Goal: Navigation & Orientation: Find specific page/section

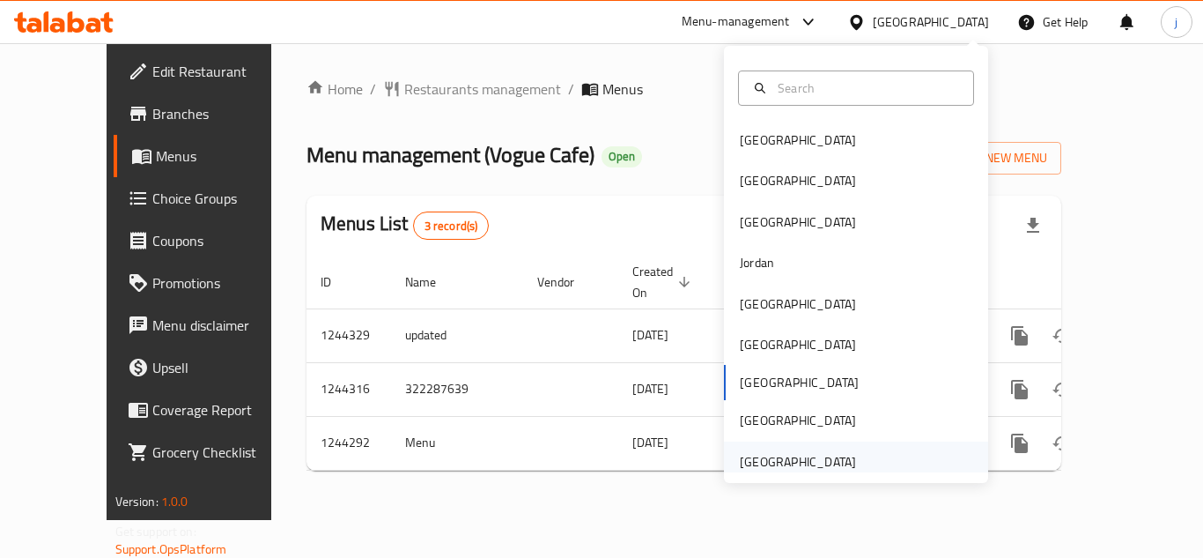
click at [795, 455] on div "[GEOGRAPHIC_DATA]" at bounding box center [798, 461] width 116 height 19
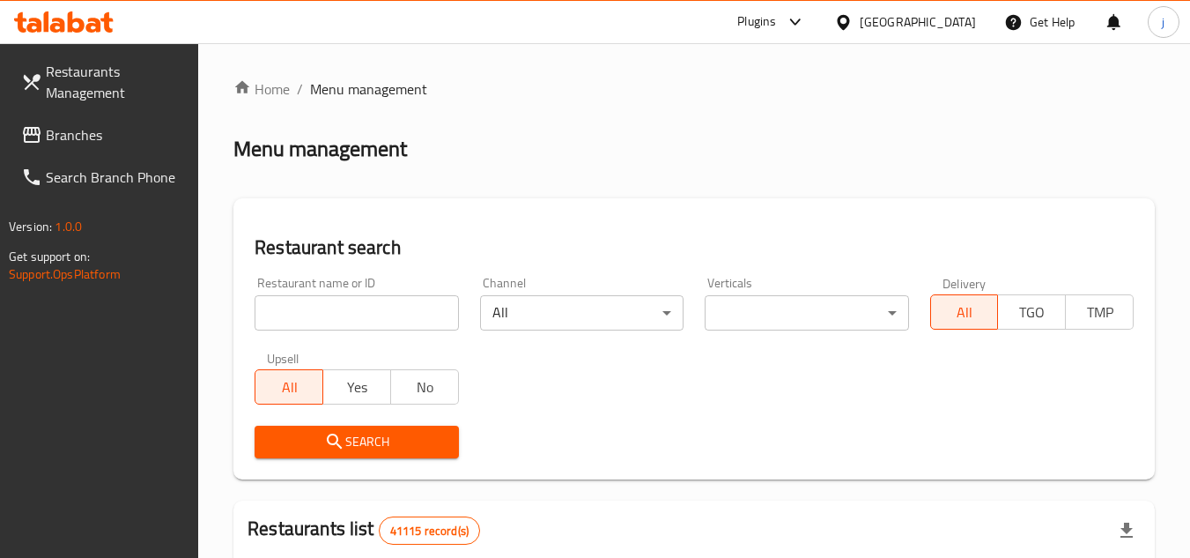
click at [82, 137] on span "Branches" at bounding box center [115, 134] width 139 height 21
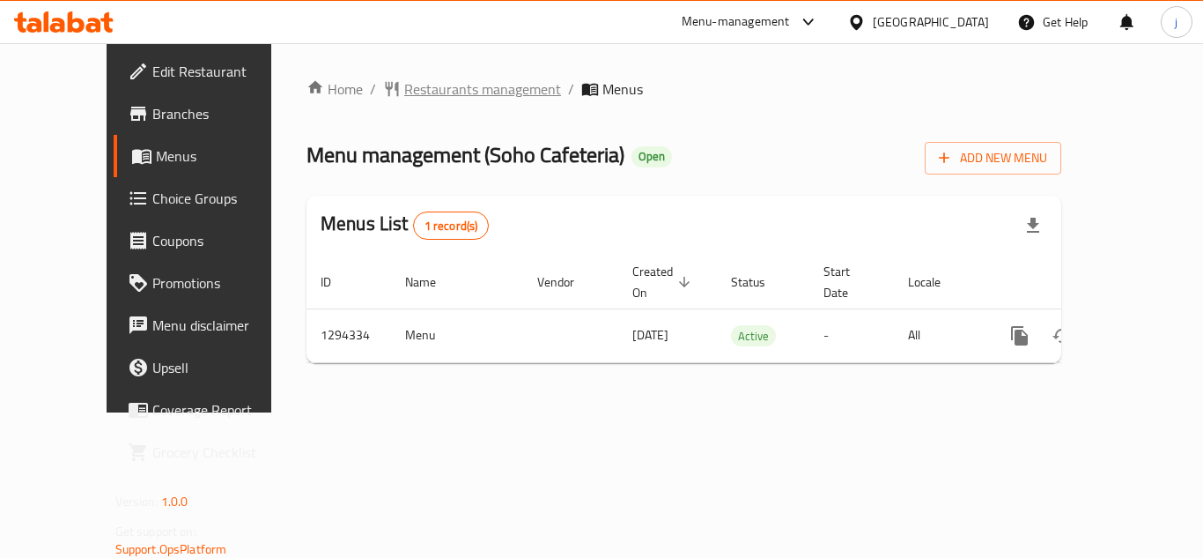
click at [879, 30] on div "[GEOGRAPHIC_DATA]" at bounding box center [931, 21] width 116 height 19
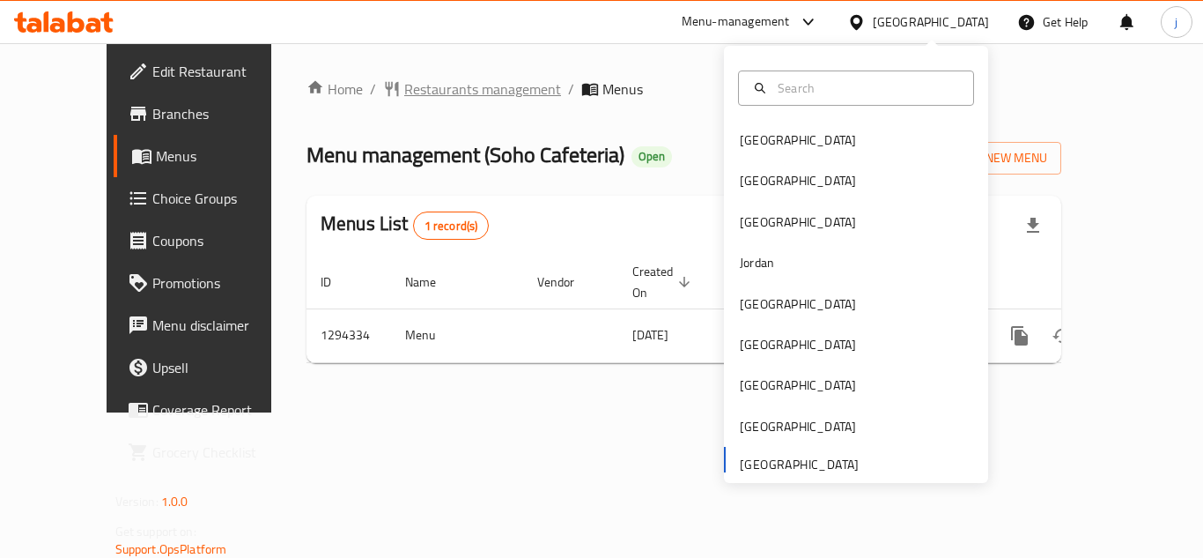
click at [404, 96] on span "Restaurants management" at bounding box center [482, 88] width 157 height 21
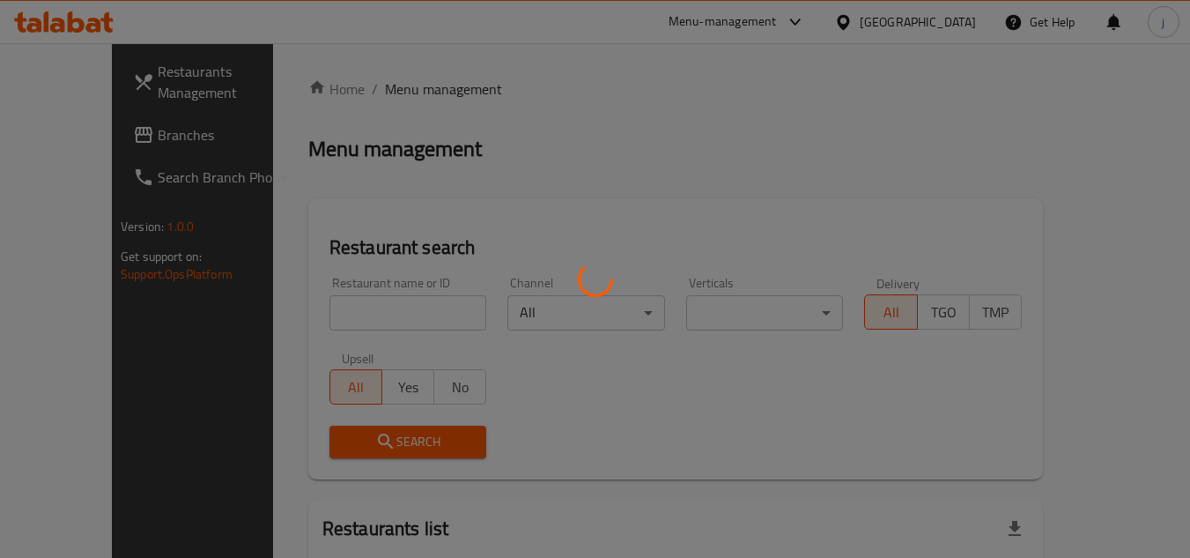
click at [70, 132] on div at bounding box center [595, 279] width 1190 height 558
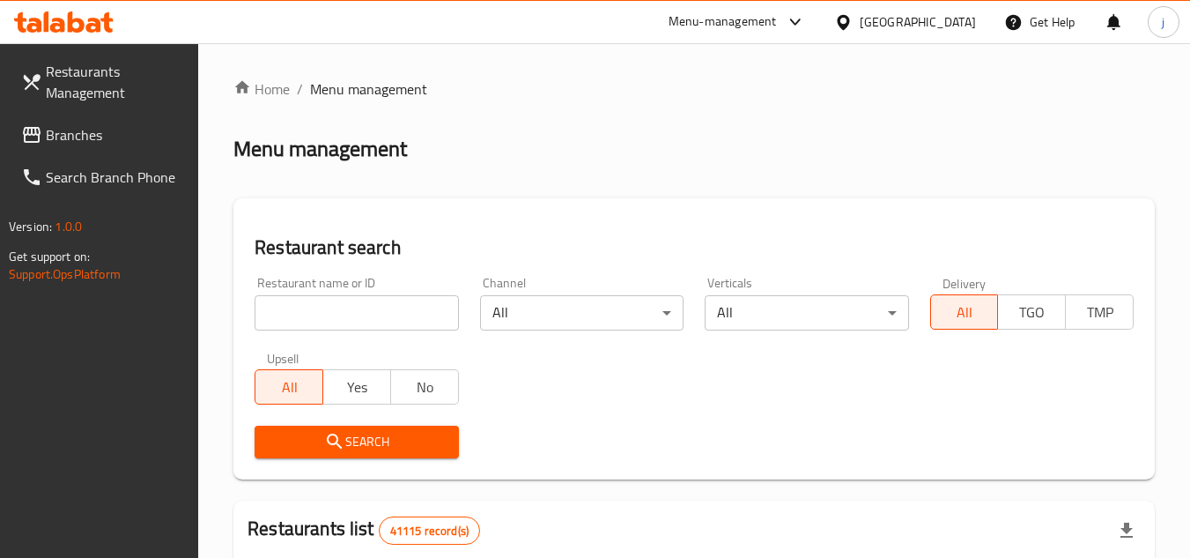
click at [83, 129] on span "Branches" at bounding box center [115, 134] width 139 height 21
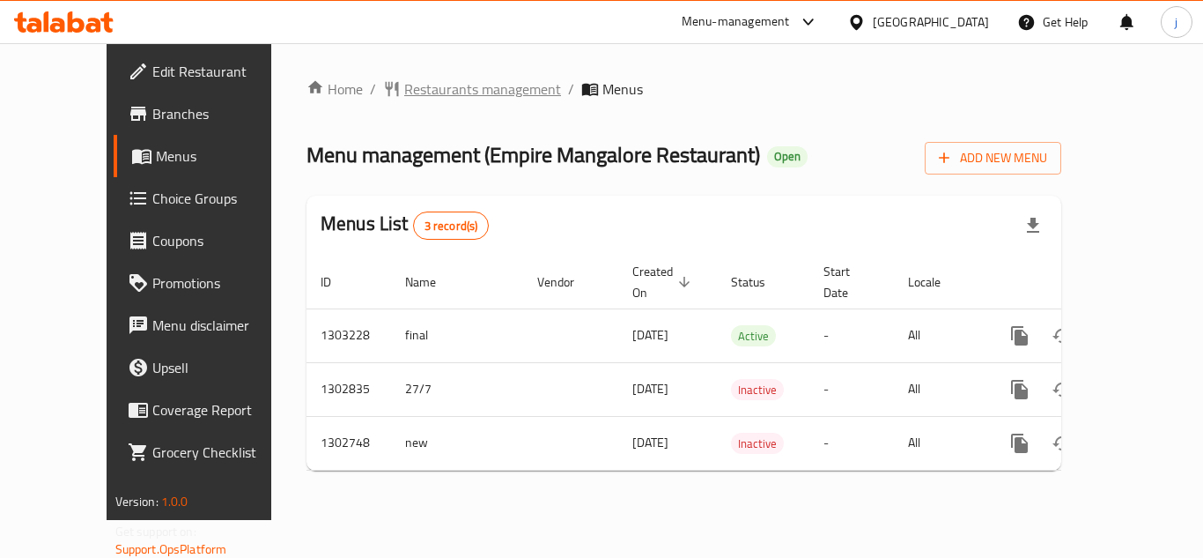
click at [442, 89] on span "Restaurants management" at bounding box center [482, 88] width 157 height 21
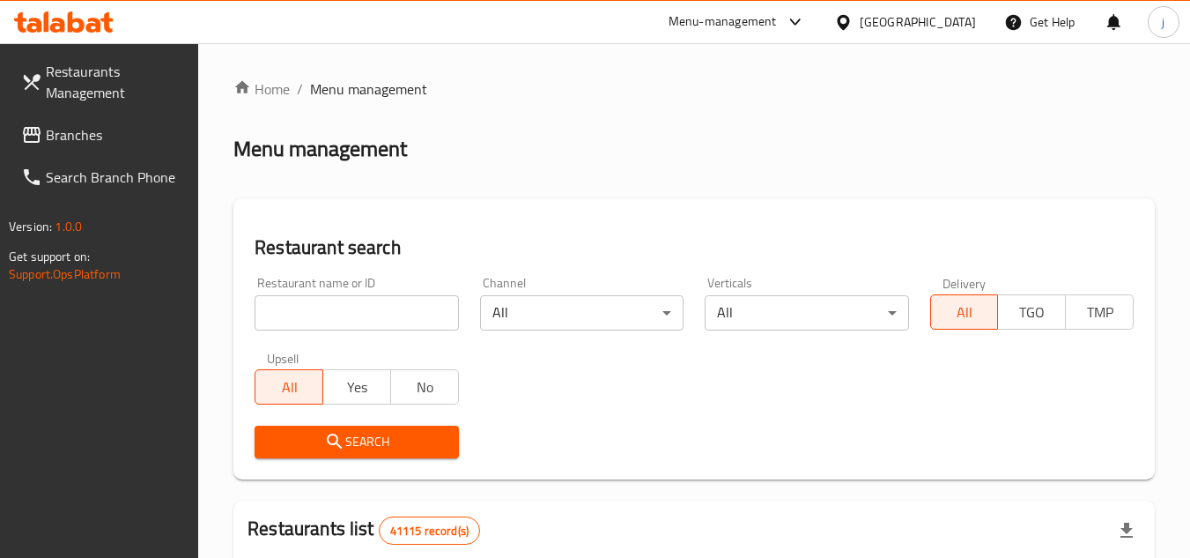
drag, startPoint x: 104, startPoint y: 143, endPoint x: 20, endPoint y: 139, distance: 83.8
click at [104, 143] on span "Branches" at bounding box center [115, 134] width 139 height 21
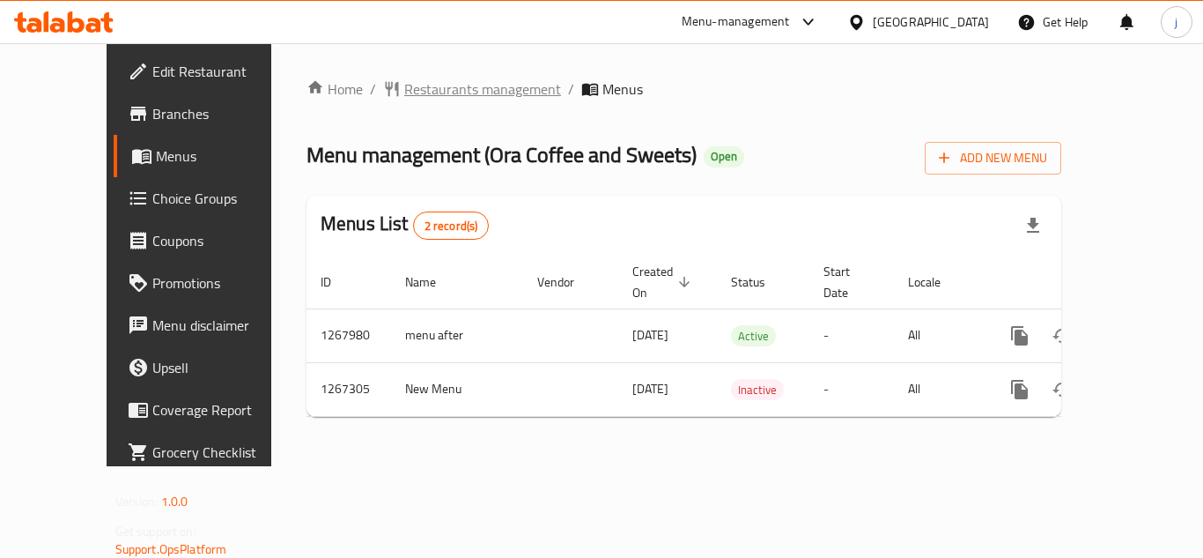
click at [421, 100] on span "Restaurants management" at bounding box center [482, 88] width 157 height 21
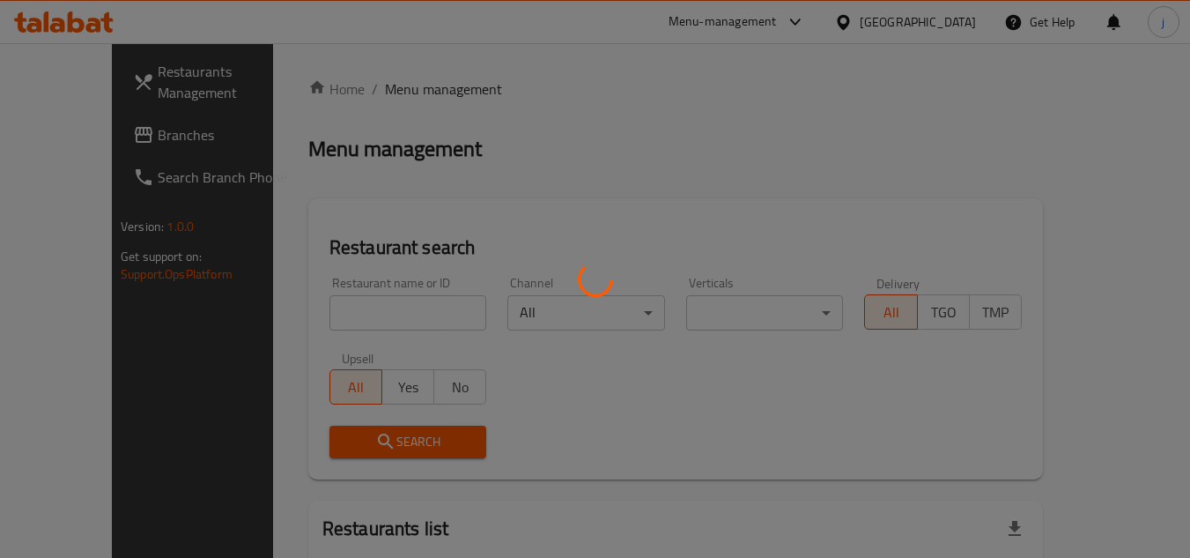
click at [421, 93] on div at bounding box center [595, 279] width 1190 height 558
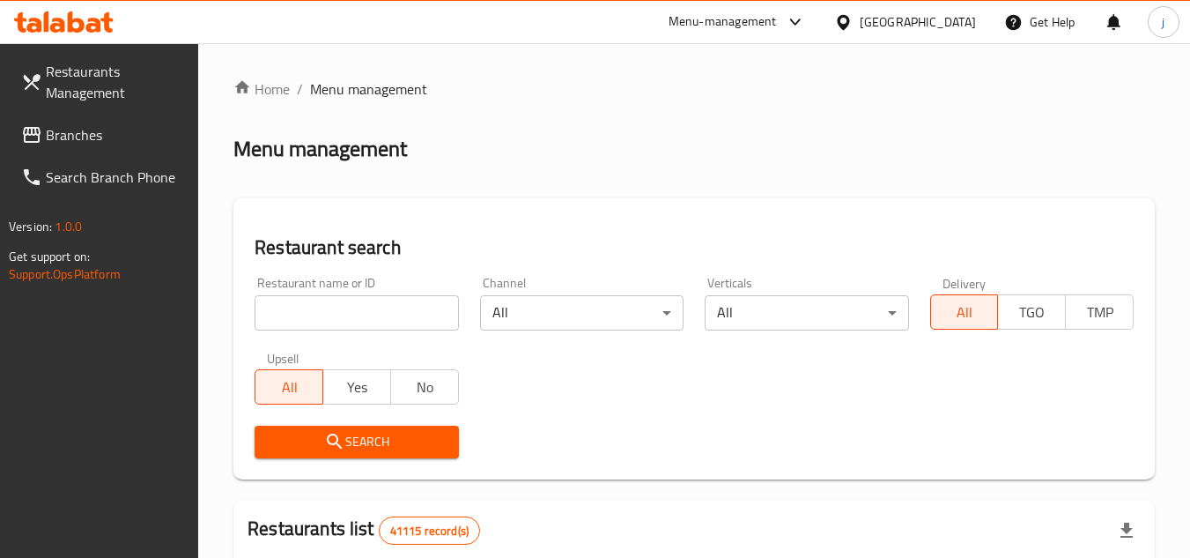
click at [53, 127] on span "Branches" at bounding box center [115, 134] width 139 height 21
